Goal: Find specific page/section: Find specific page/section

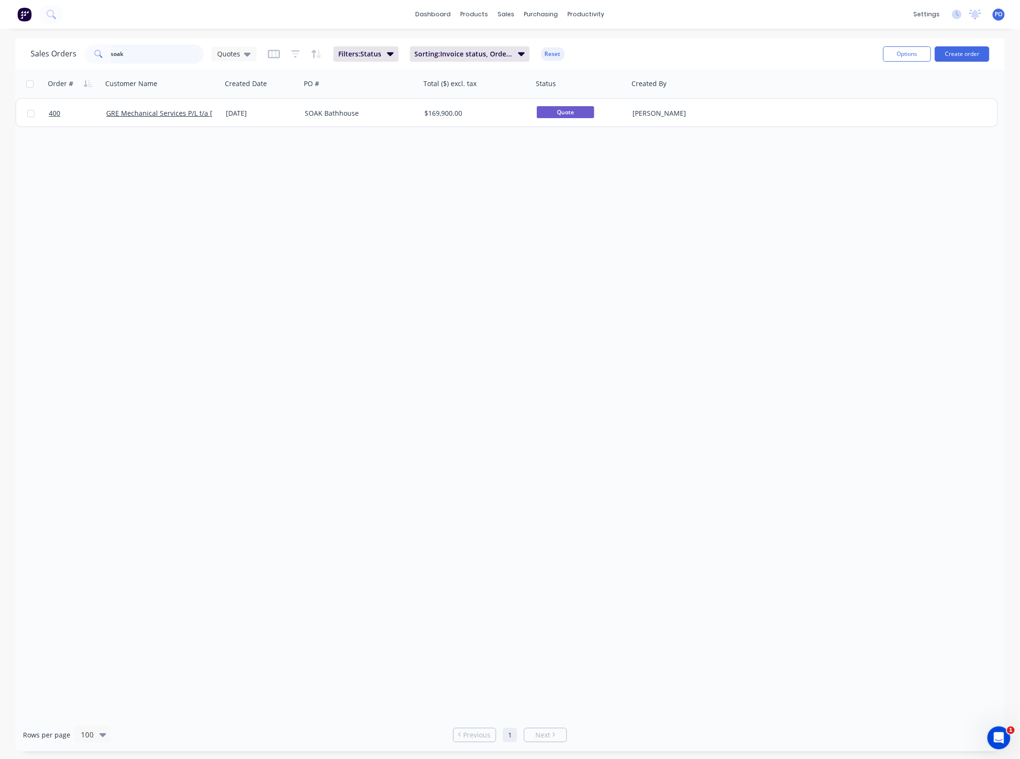
drag, startPoint x: 0, startPoint y: 0, endPoint x: -133, endPoint y: 65, distance: 148.0
click at [0, 65] on html "dashboard products sales purchasing productivity dashboard products Product Cat…" at bounding box center [510, 379] width 1020 height 759
click at [242, 56] on div "Quotes" at bounding box center [233, 54] width 33 height 9
click at [240, 213] on button "Projects" at bounding box center [269, 211] width 109 height 11
drag, startPoint x: 142, startPoint y: 54, endPoint x: -21, endPoint y: 54, distance: 162.6
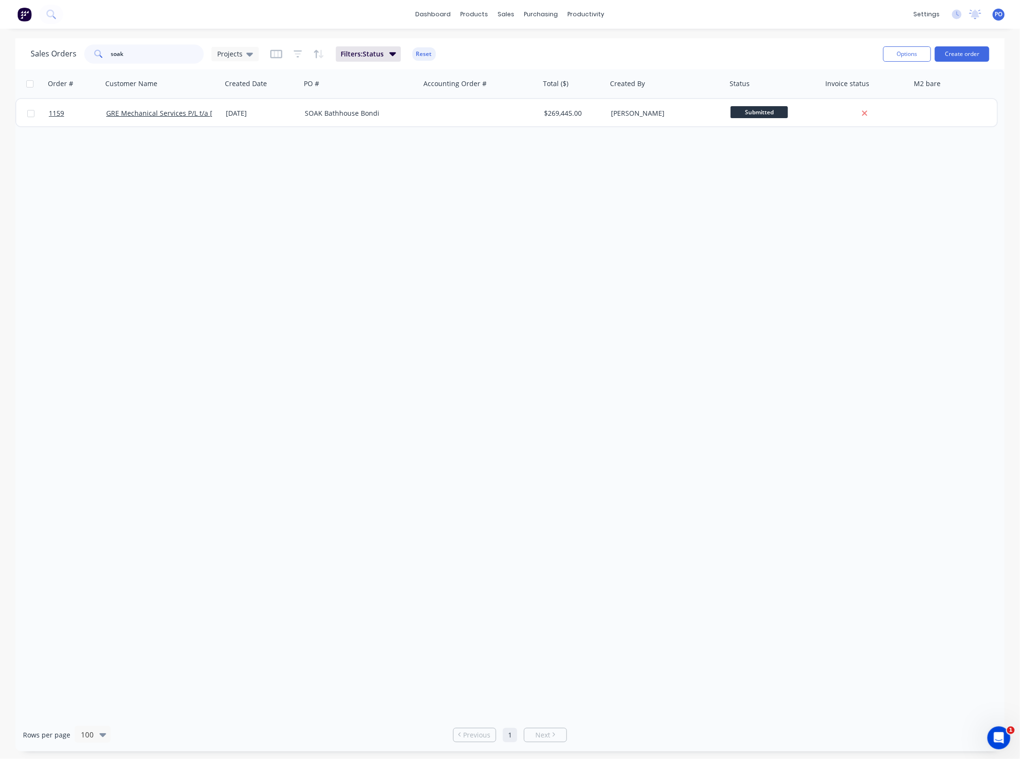
click at [0, 54] on html "dashboard products sales purchasing productivity dashboard products Product Cat…" at bounding box center [510, 379] width 1020 height 759
drag, startPoint x: 153, startPoint y: 53, endPoint x: -53, endPoint y: 68, distance: 206.2
click at [0, 68] on html "dashboard products sales purchasing productivity dashboard products Product Cat…" at bounding box center [510, 379] width 1020 height 759
drag, startPoint x: 144, startPoint y: 54, endPoint x: -80, endPoint y: 61, distance: 224.9
click at [0, 61] on html "dashboard products sales purchasing productivity dashboard products Product Cat…" at bounding box center [510, 379] width 1020 height 759
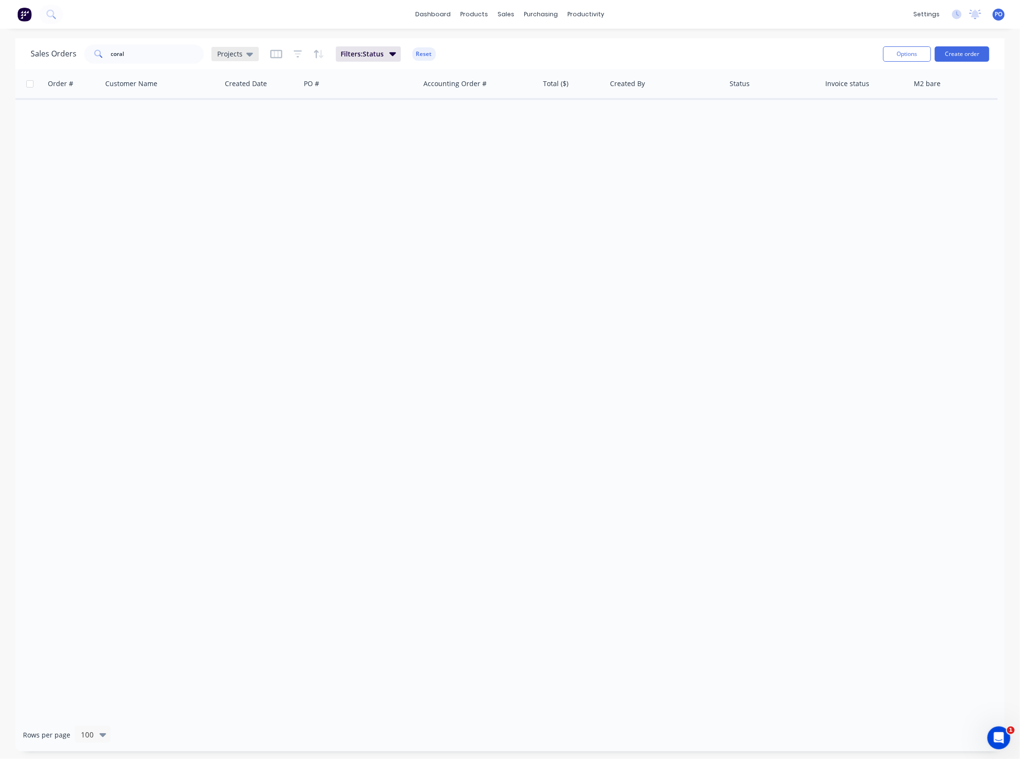
click at [225, 55] on span "Projects" at bounding box center [229, 54] width 25 height 10
click at [234, 138] on button "None" at bounding box center [269, 135] width 109 height 11
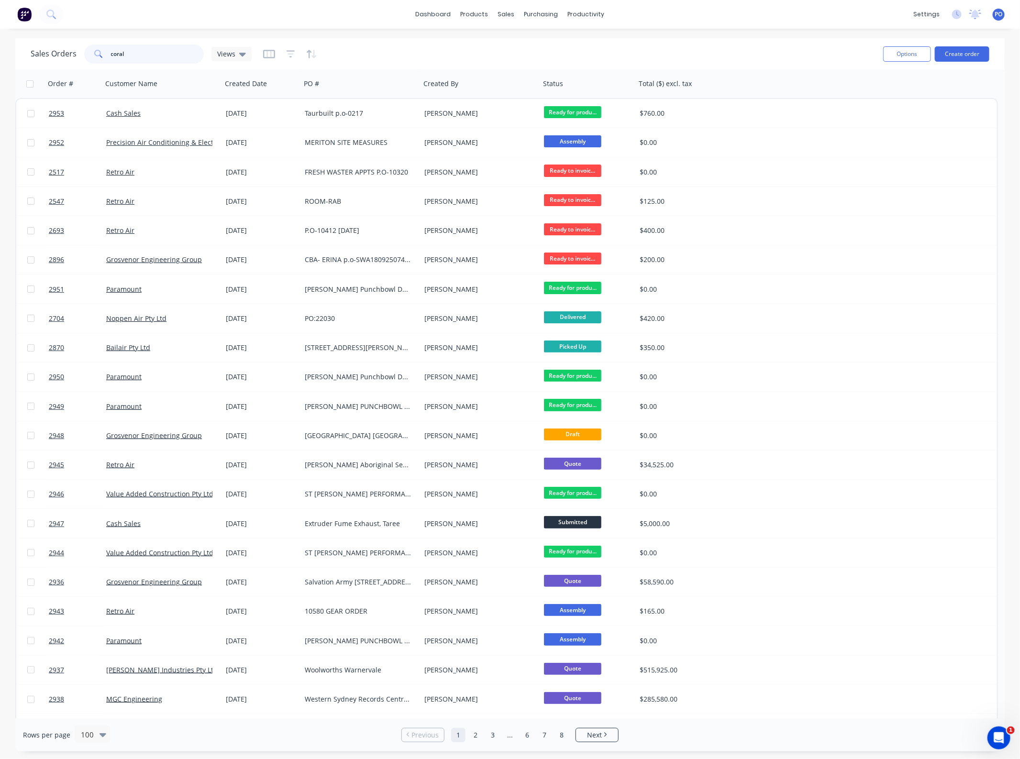
drag, startPoint x: 146, startPoint y: 53, endPoint x: 1, endPoint y: 53, distance: 144.4
click at [1, 53] on div "Sales Orders coral Views Options Create order Order # Customer Name Created Dat…" at bounding box center [510, 394] width 1020 height 713
type input "coral"
